Goal: Transaction & Acquisition: Book appointment/travel/reservation

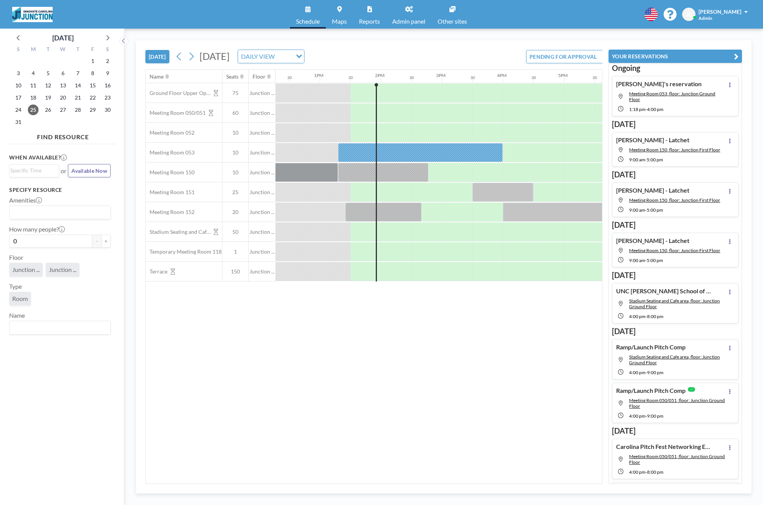
scroll to position [0, 793]
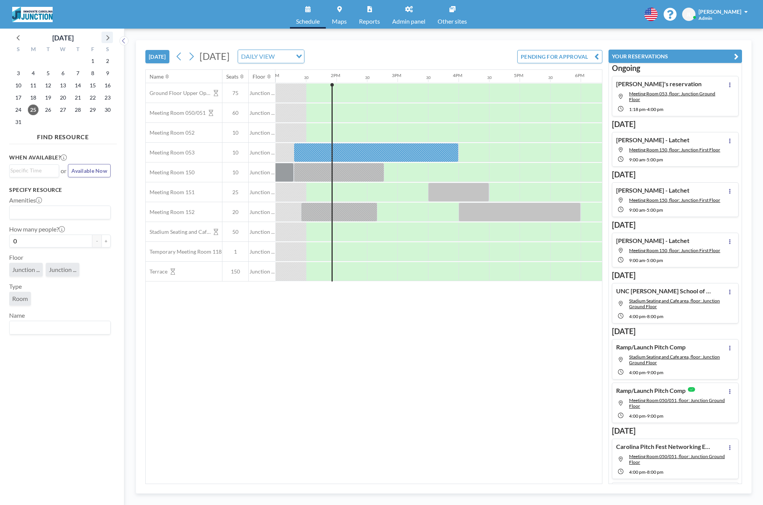
click at [107, 38] on icon at bounding box center [107, 37] width 10 height 10
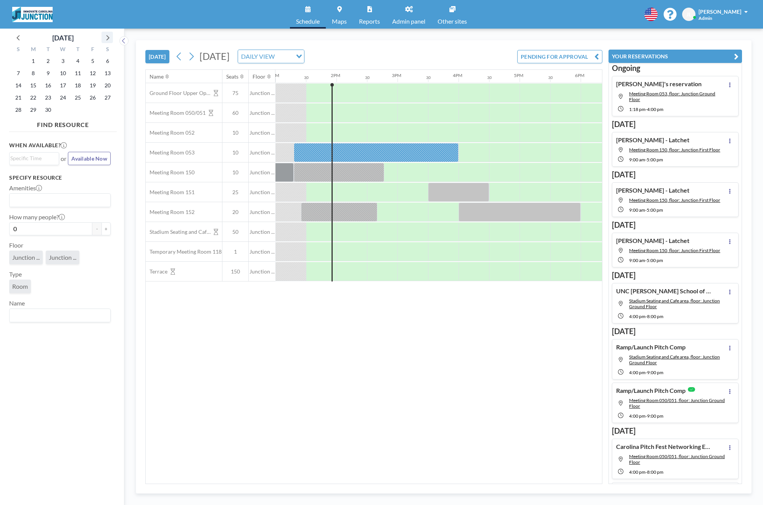
click at [107, 38] on icon at bounding box center [107, 37] width 10 height 10
click at [98, 60] on div "3" at bounding box center [92, 61] width 15 height 12
click at [96, 60] on span "3" at bounding box center [92, 61] width 11 height 11
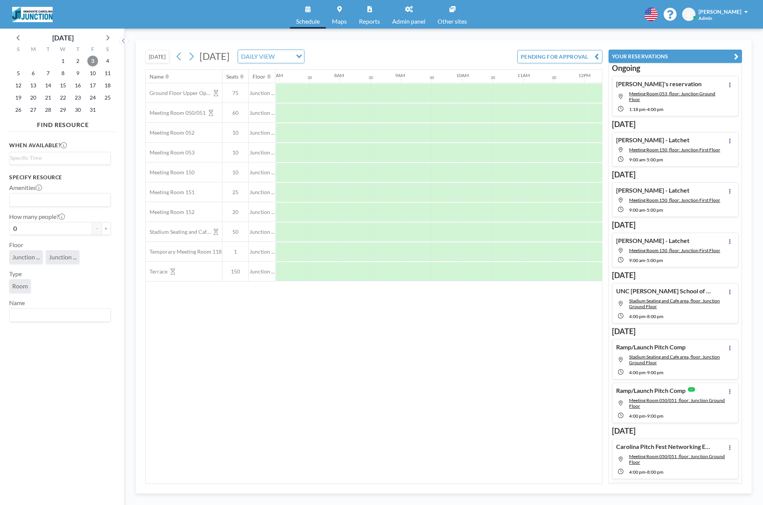
scroll to position [0, 458]
click at [105, 36] on icon at bounding box center [107, 37] width 10 height 10
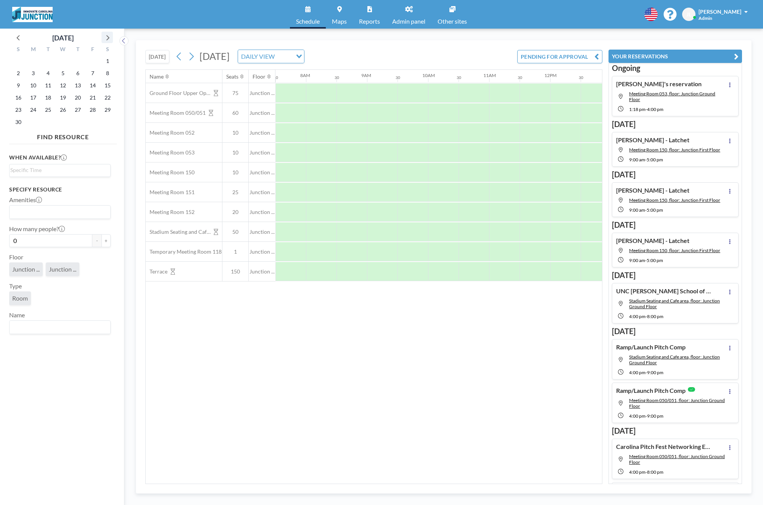
click at [105, 36] on icon at bounding box center [107, 37] width 10 height 10
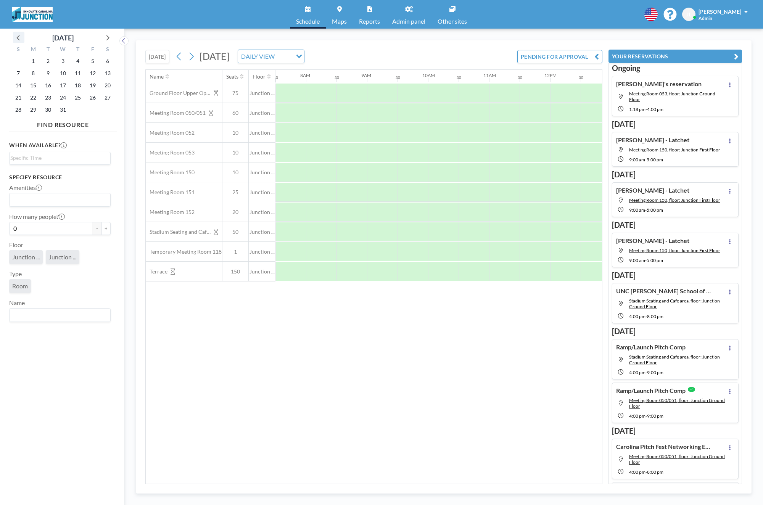
click at [21, 39] on icon at bounding box center [19, 37] width 10 height 10
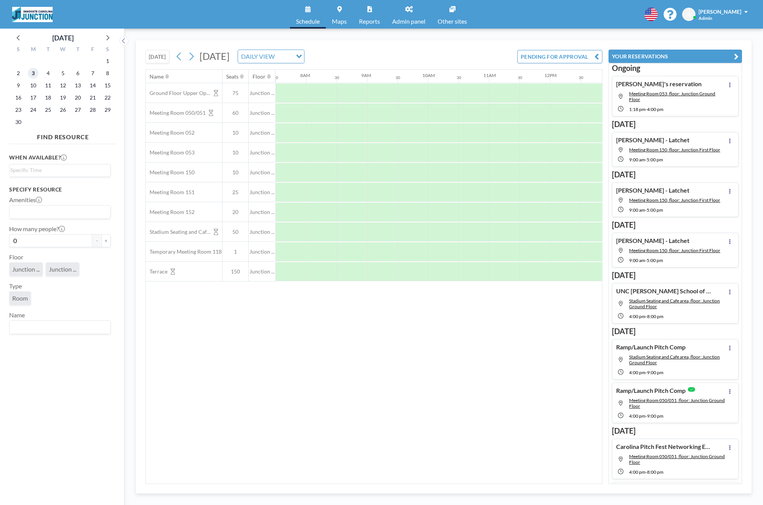
click at [35, 76] on span "3" at bounding box center [33, 73] width 11 height 11
click at [312, 108] on div at bounding box center [321, 112] width 31 height 19
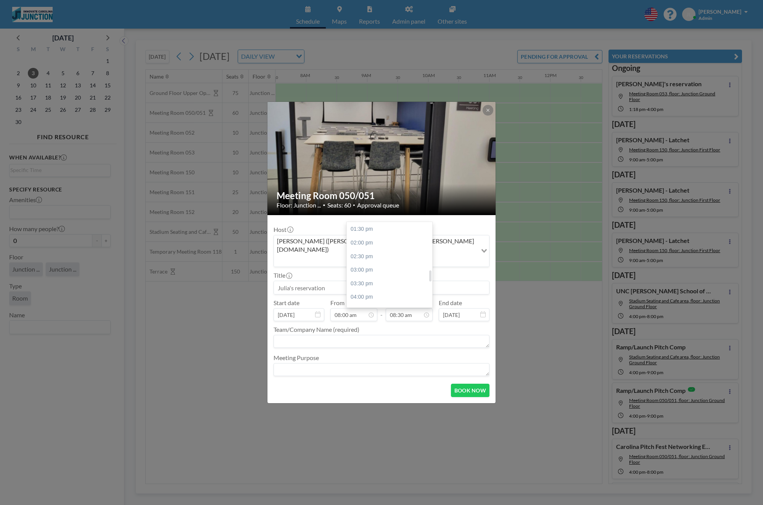
scroll to position [368, 0]
click at [383, 261] on div "03:00 pm" at bounding box center [389, 268] width 85 height 14
type input "03:00 pm"
click at [353, 335] on textarea at bounding box center [381, 341] width 216 height 13
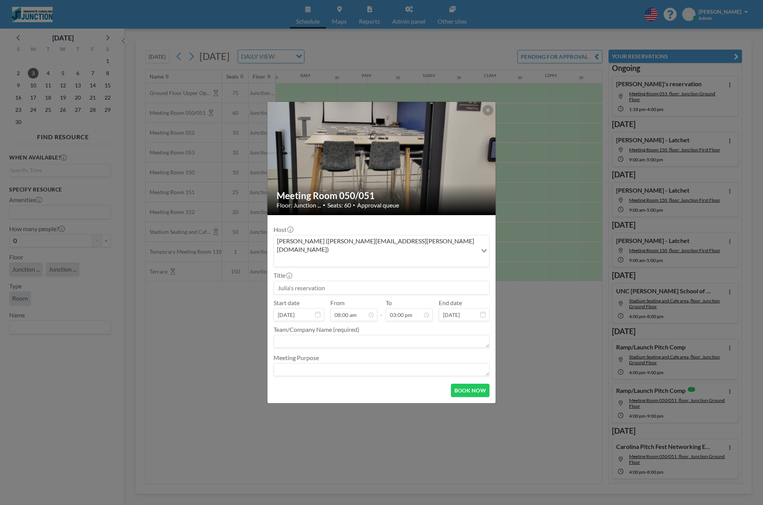
scroll to position [0, 0]
paste textarea "DOPE 2025 All Hands Meeting"
type textarea "DOPE 2025 All Hands Meeting - UNC Chem"
drag, startPoint x: 475, startPoint y: 387, endPoint x: 469, endPoint y: 387, distance: 5.7
click at [475, 387] on button "BOOK NOW" at bounding box center [470, 390] width 39 height 13
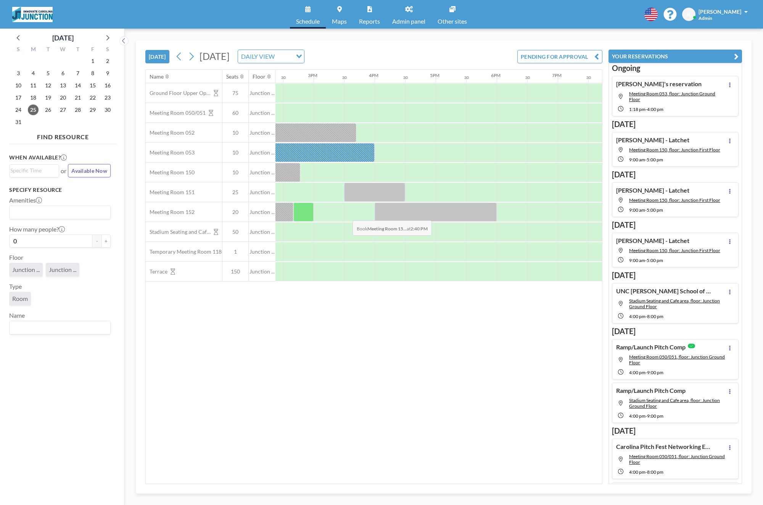
scroll to position [0, 878]
click at [368, 156] on div at bounding box center [291, 152] width 165 height 19
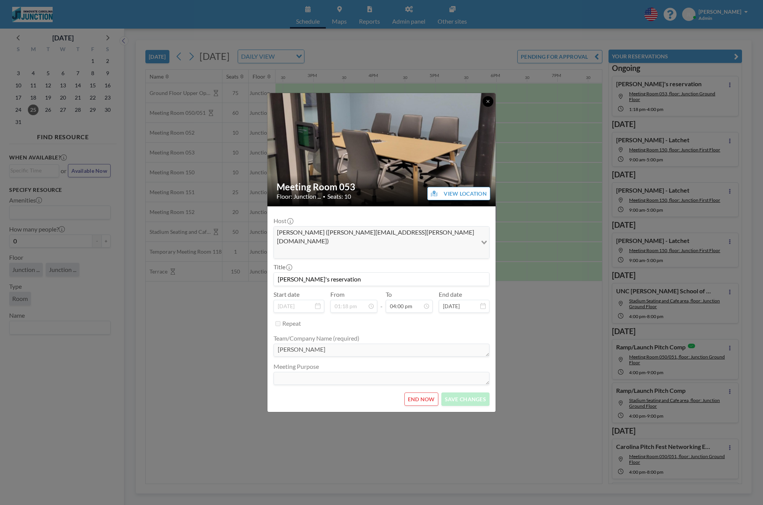
click at [490, 107] on button at bounding box center [487, 101] width 11 height 11
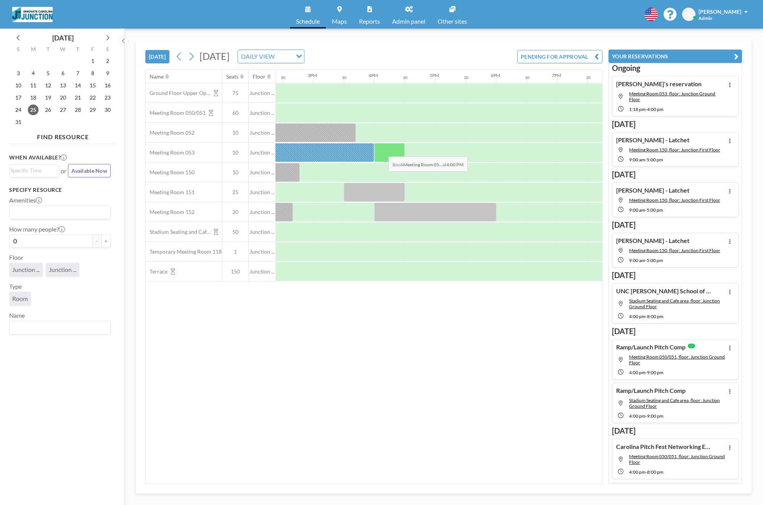
click at [382, 151] on div at bounding box center [389, 152] width 31 height 19
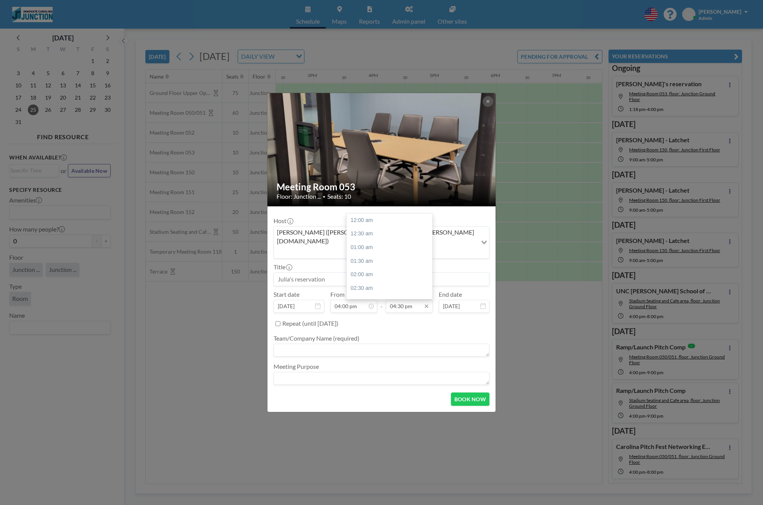
scroll to position [448, 0]
click at [415, 300] on input "04:30 pm" at bounding box center [409, 306] width 47 height 13
click at [375, 254] on div "06:00 pm" at bounding box center [389, 261] width 85 height 14
type input "06:00 pm"
click at [461, 392] on button "BOOK NOW" at bounding box center [470, 398] width 39 height 13
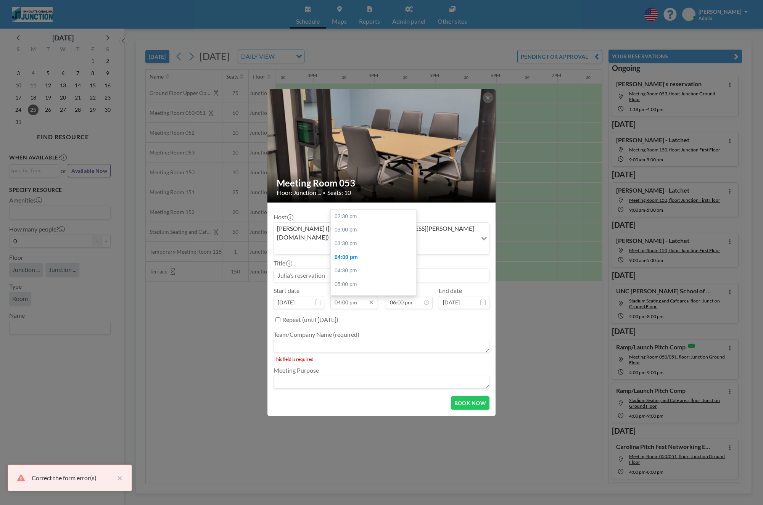
scroll to position [41, 0]
click at [317, 340] on textarea at bounding box center [381, 346] width 216 height 13
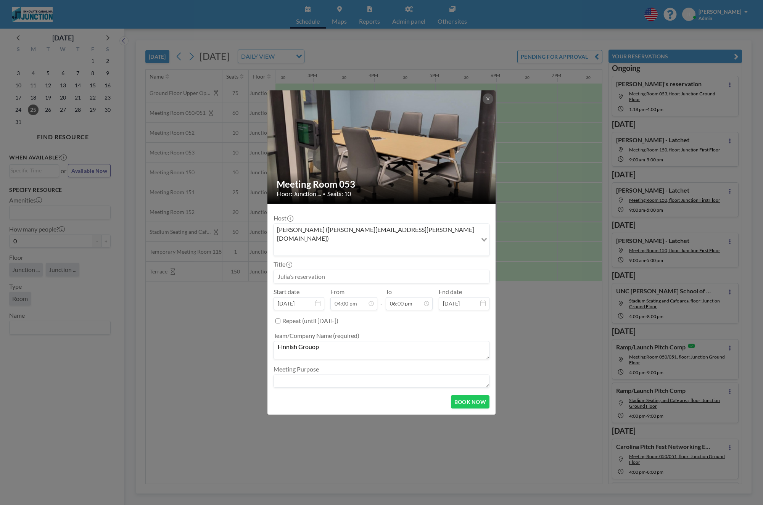
click at [298, 341] on textarea "Finnish Grouop" at bounding box center [381, 350] width 216 height 18
paste textarea "University of Helsinki"
type textarea "University of Helsinki"
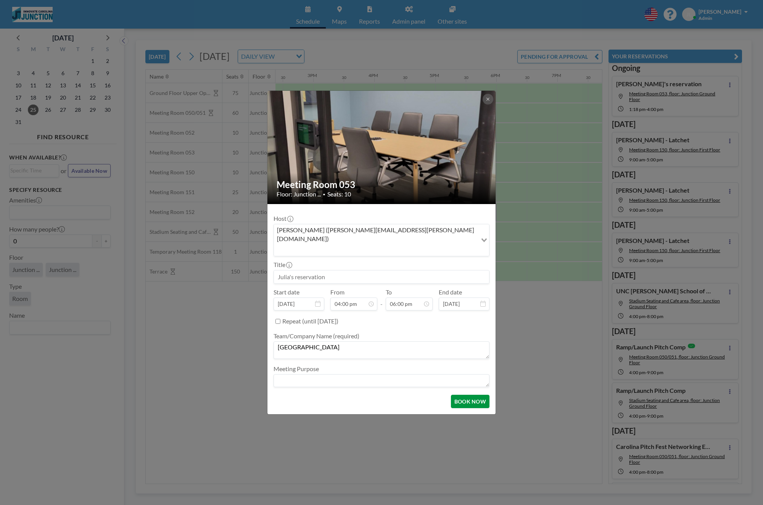
click at [472, 395] on button "BOOK NOW" at bounding box center [470, 401] width 39 height 13
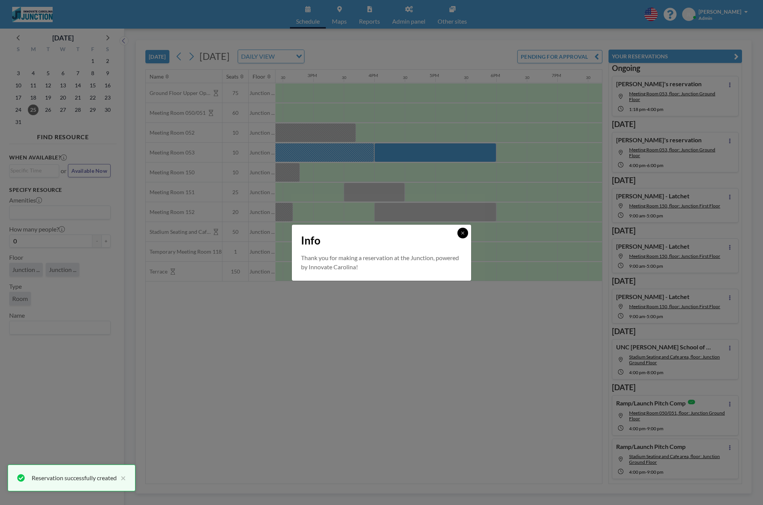
click at [465, 230] on button at bounding box center [462, 233] width 11 height 11
